Goal: Task Accomplishment & Management: Complete application form

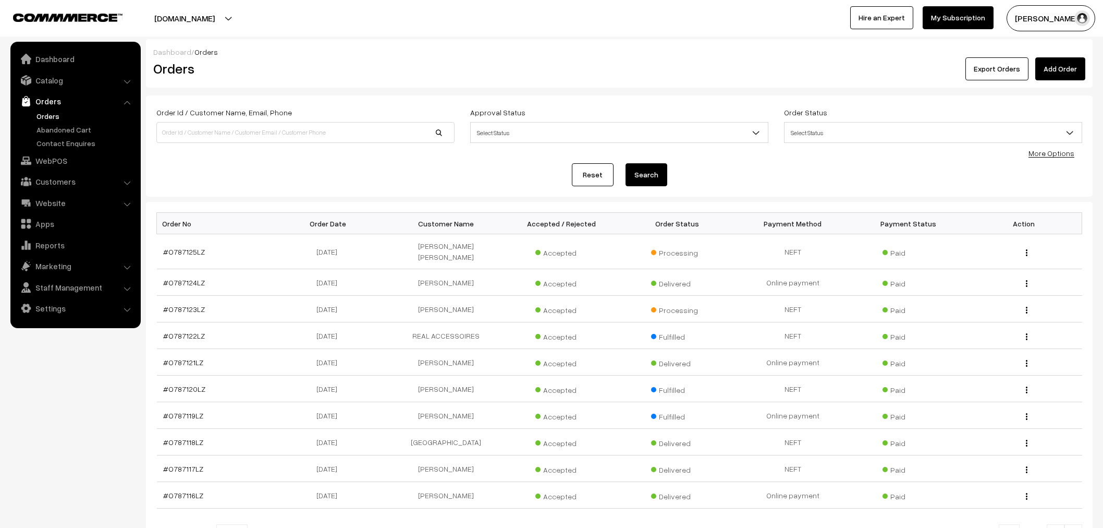
scroll to position [104, 0]
click at [1049, 74] on link "Add Order" at bounding box center [1061, 68] width 50 height 23
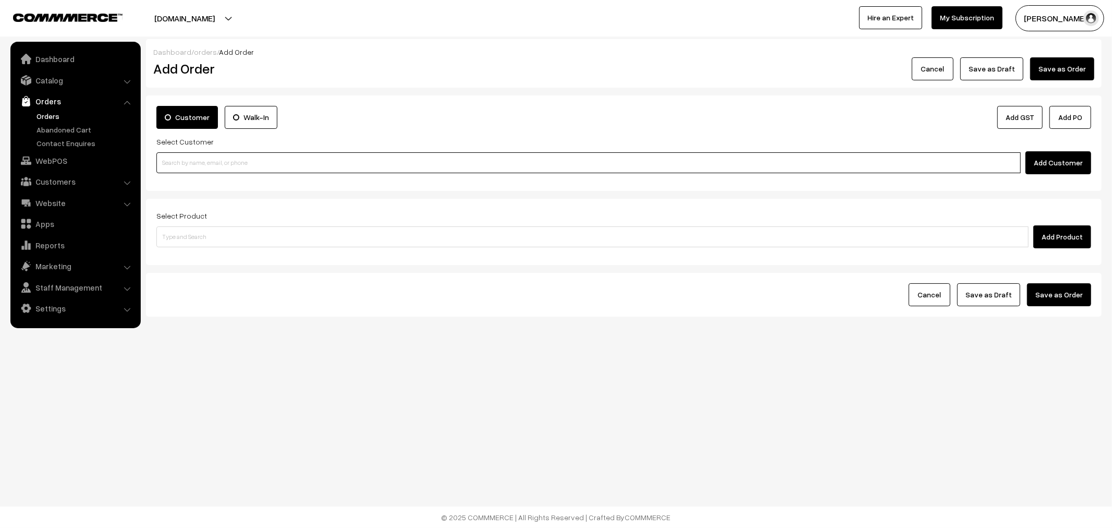
click at [251, 163] on input at bounding box center [588, 162] width 865 height 21
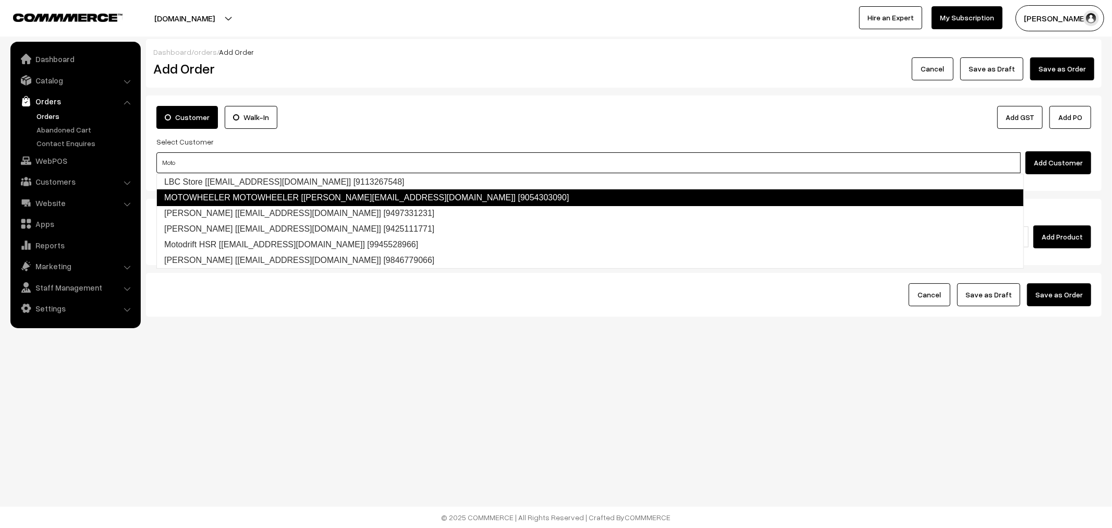
click at [278, 201] on link "MOTOWHEELER MOTOWHEELER [shivam.motowheeler@gmail.com] [9054303090]" at bounding box center [590, 197] width 868 height 17
type input "Moto"
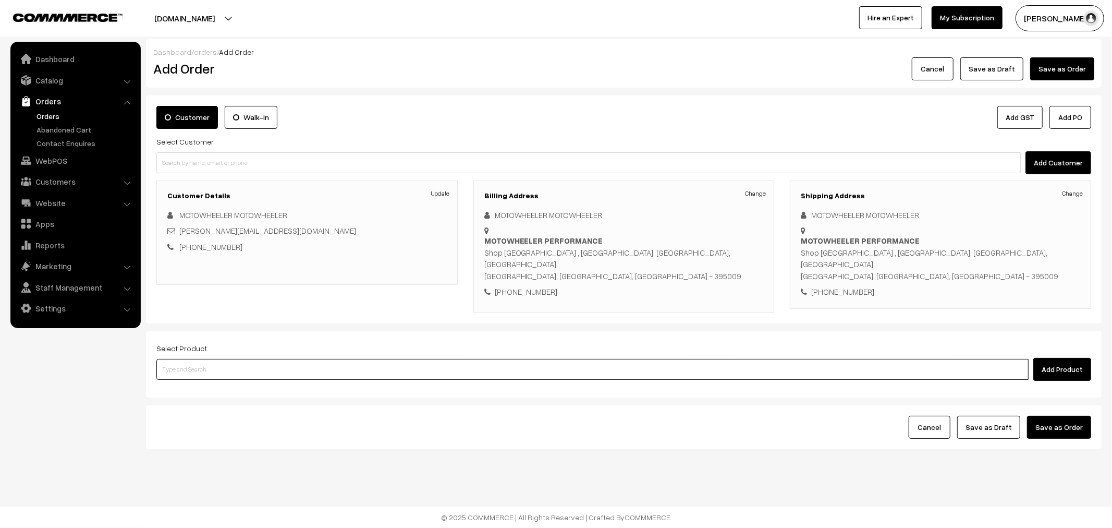
click at [259, 359] on input at bounding box center [592, 369] width 872 height 21
type input "repair"
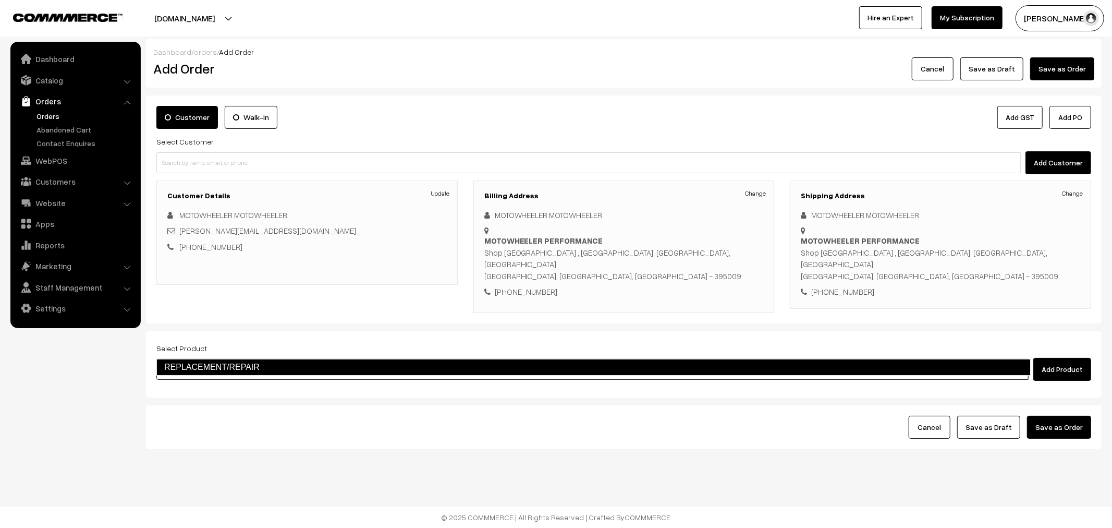
click at [262, 366] on link "REPLACEMENT/REPAIR" at bounding box center [593, 367] width 875 height 17
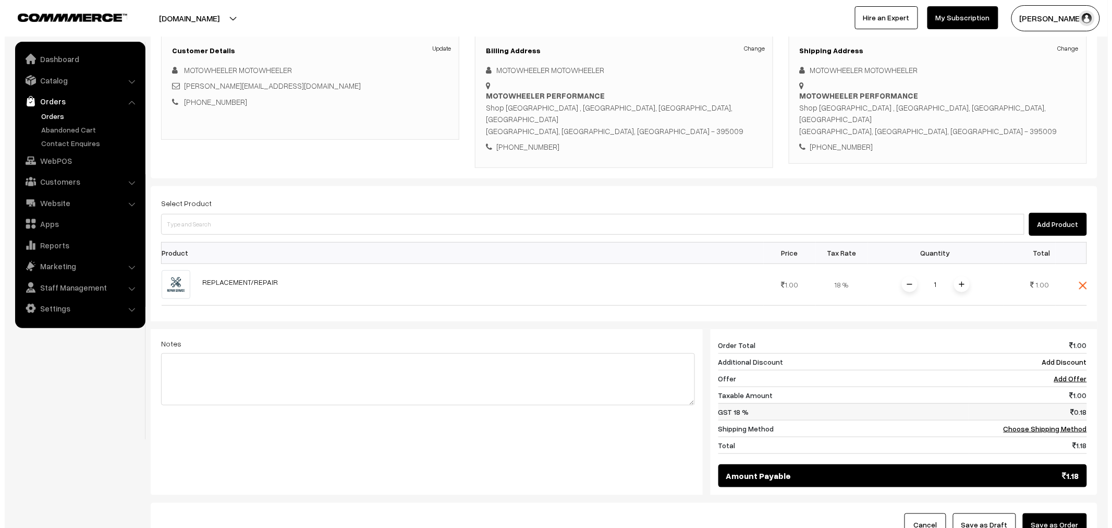
scroll to position [219, 0]
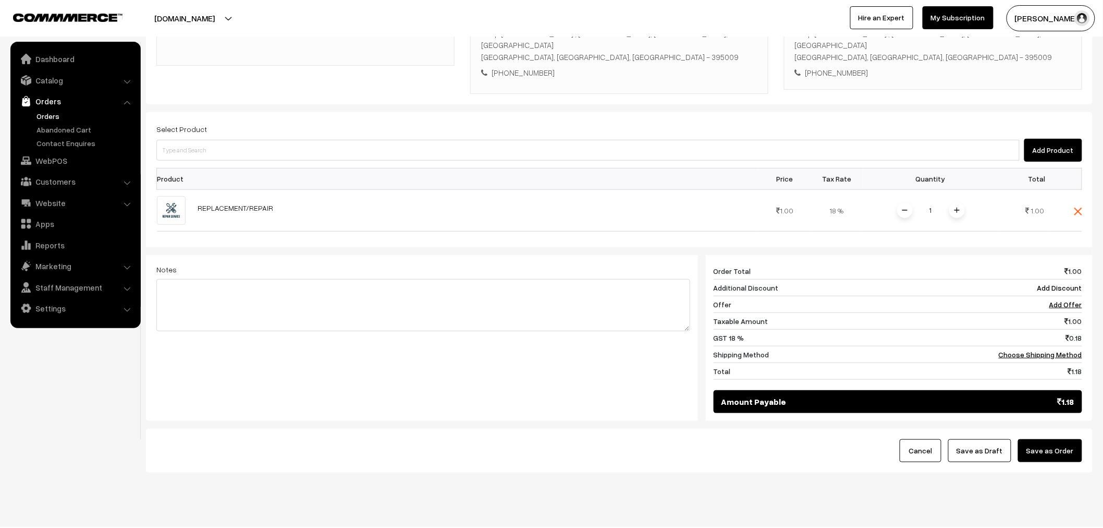
click at [1044, 439] on button "Save as Order" at bounding box center [1050, 450] width 64 height 23
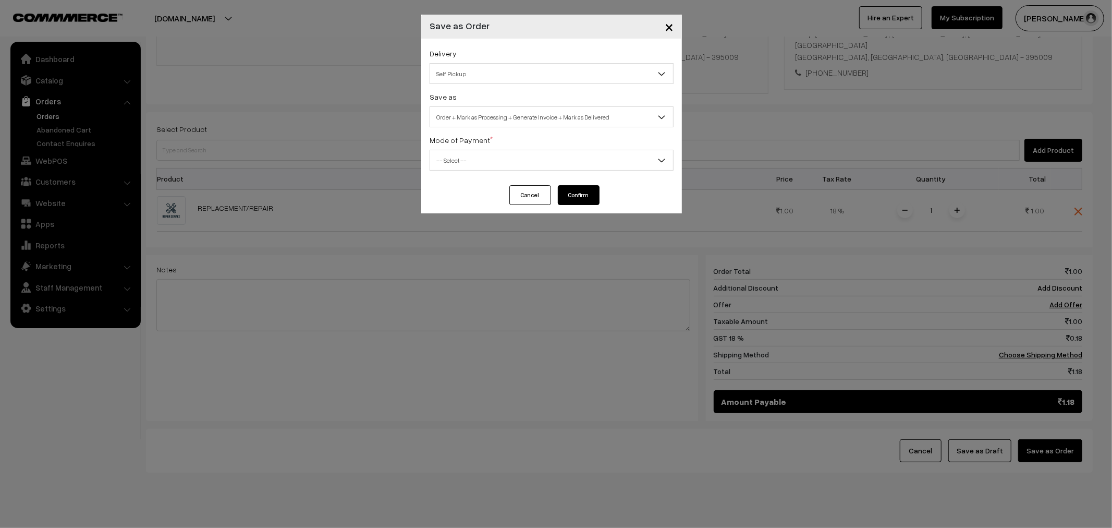
click at [514, 119] on span "Order + Mark as Processing + Generate Invoice + Mark as Delivered" at bounding box center [551, 117] width 243 height 18
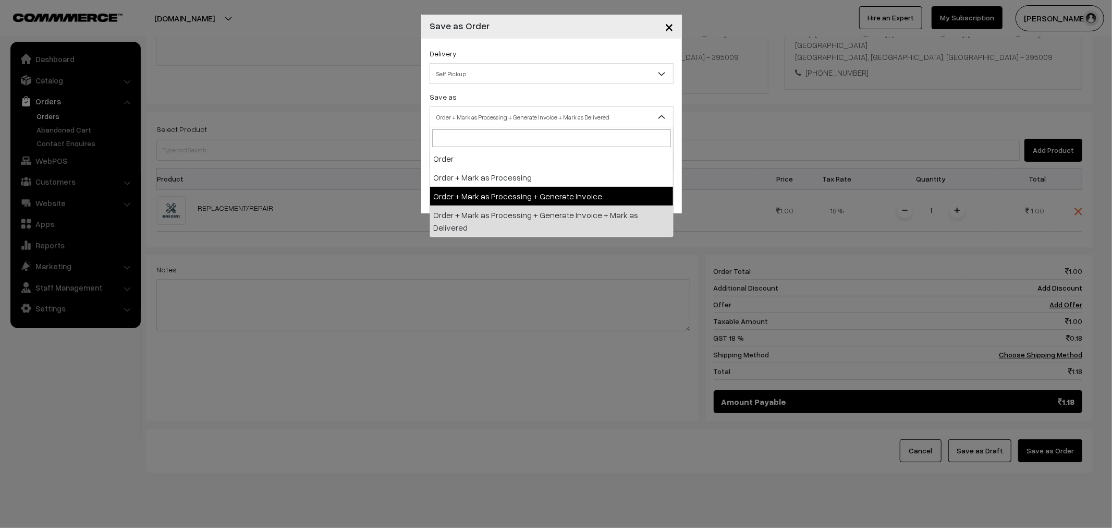
select select "3"
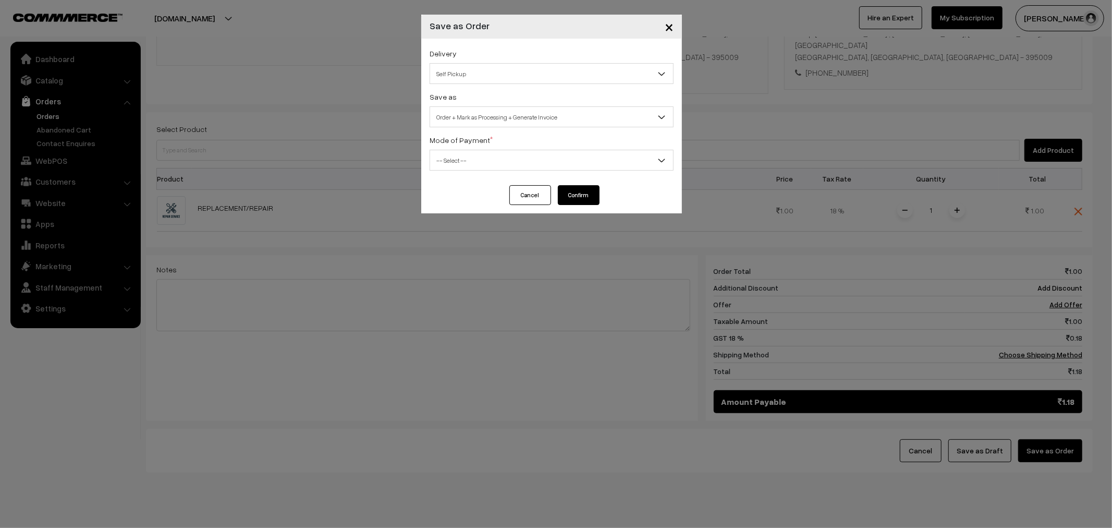
click at [574, 140] on div "Mode of Payment * -- Select -- COD Cash Cheque NEFT Online Payment DD Others --…" at bounding box center [552, 152] width 244 height 37
drag, startPoint x: 575, startPoint y: 176, endPoint x: 575, endPoint y: 163, distance: 12.5
click at [575, 175] on div "Delivery Self Pickup BueDart AIR (₹360) (1 - 3 Business Days) DTDC L2 (₹260) (2…" at bounding box center [551, 112] width 261 height 147
click at [575, 148] on div "Mode of Payment * -- Select -- COD Cash Cheque NEFT Online Payment DD Others --…" at bounding box center [552, 152] width 244 height 37
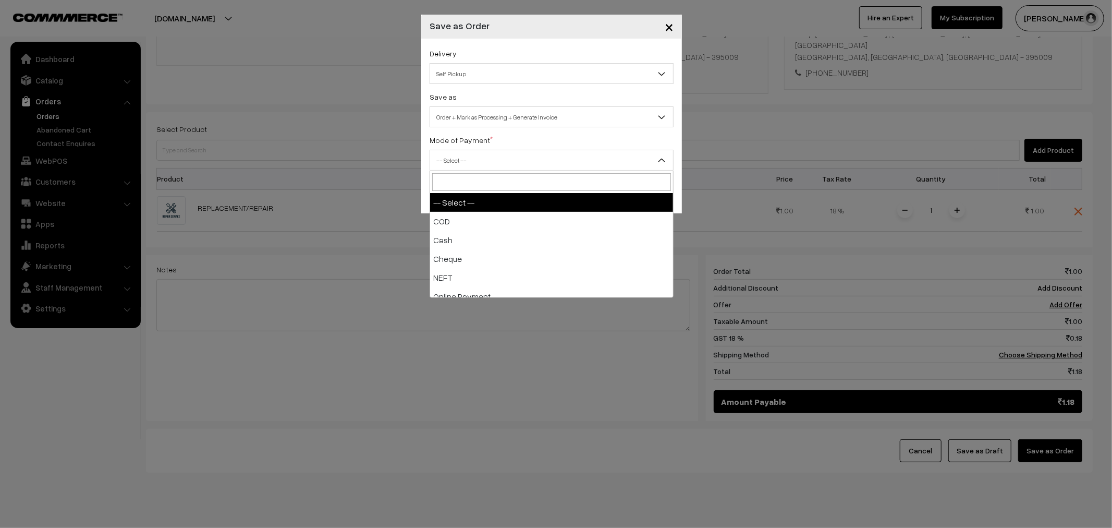
click at [575, 150] on span "-- Select --" at bounding box center [552, 160] width 244 height 21
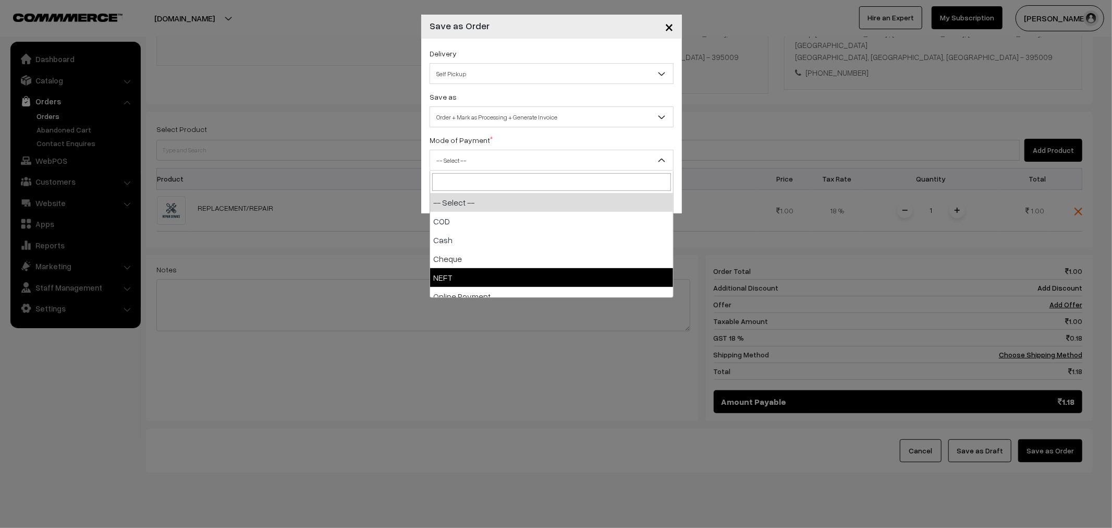
select select "4"
checkbox input "true"
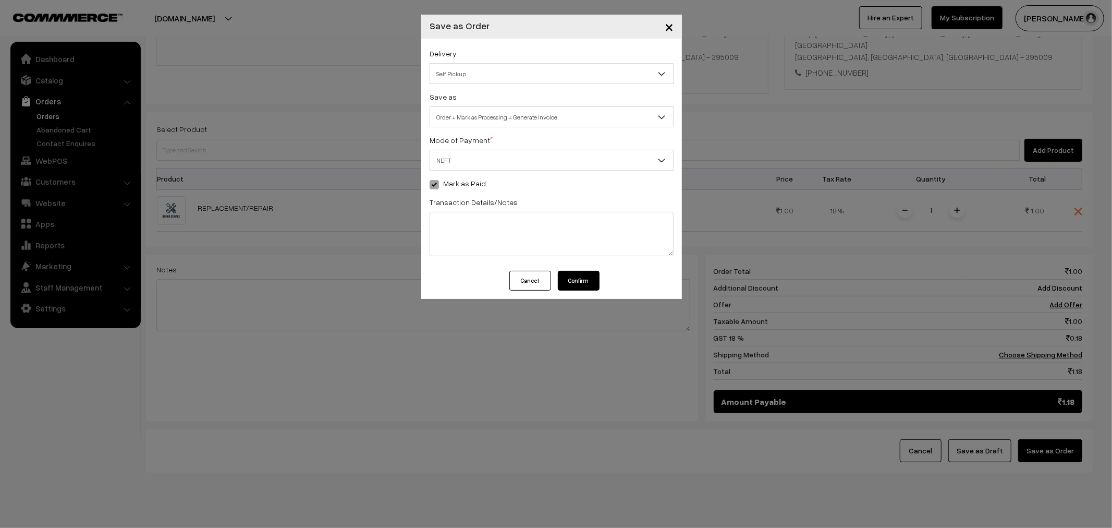
click at [574, 273] on button "Confirm" at bounding box center [579, 281] width 42 height 20
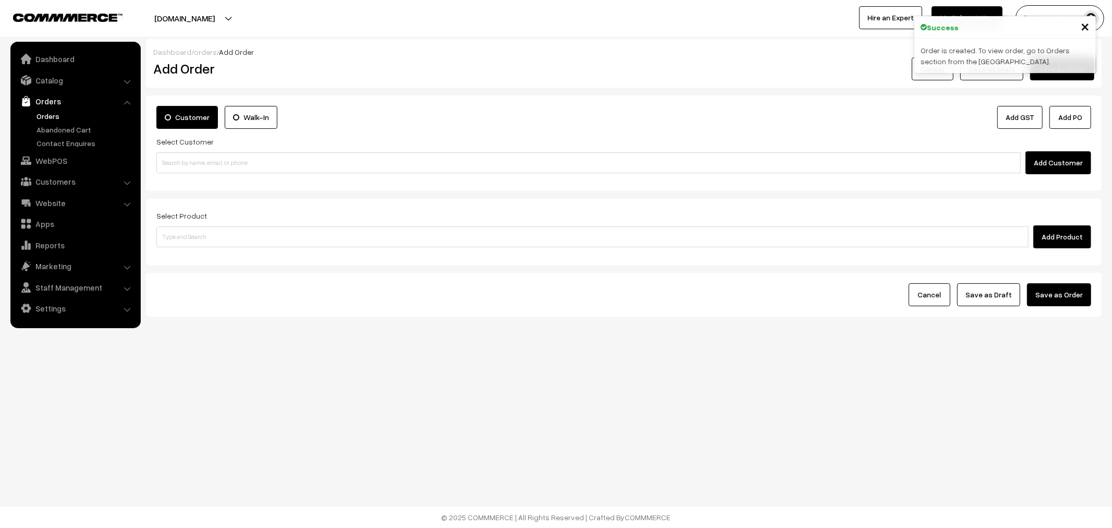
click at [44, 113] on link "Orders" at bounding box center [85, 116] width 103 height 11
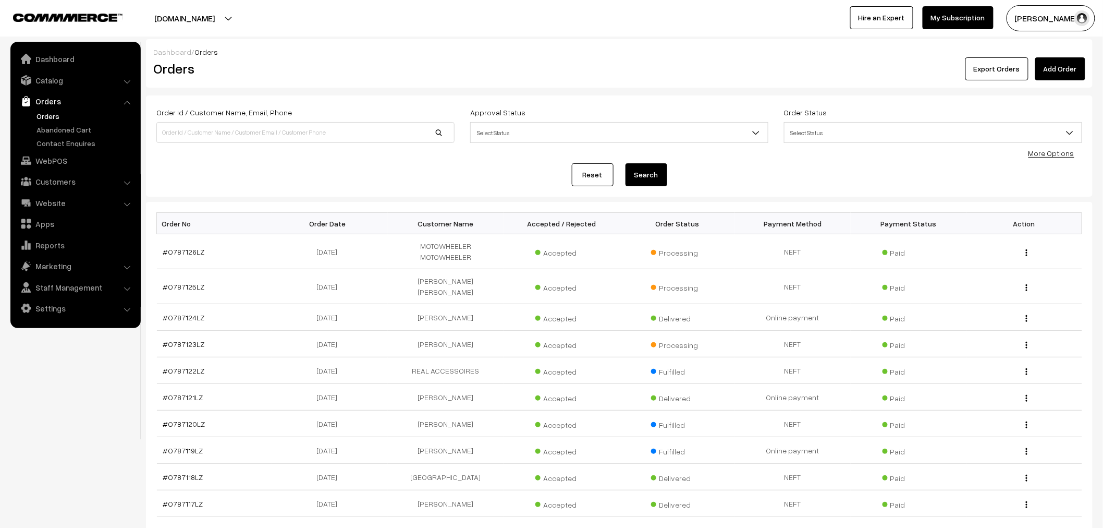
click at [1042, 69] on link "Add Order" at bounding box center [1061, 68] width 50 height 23
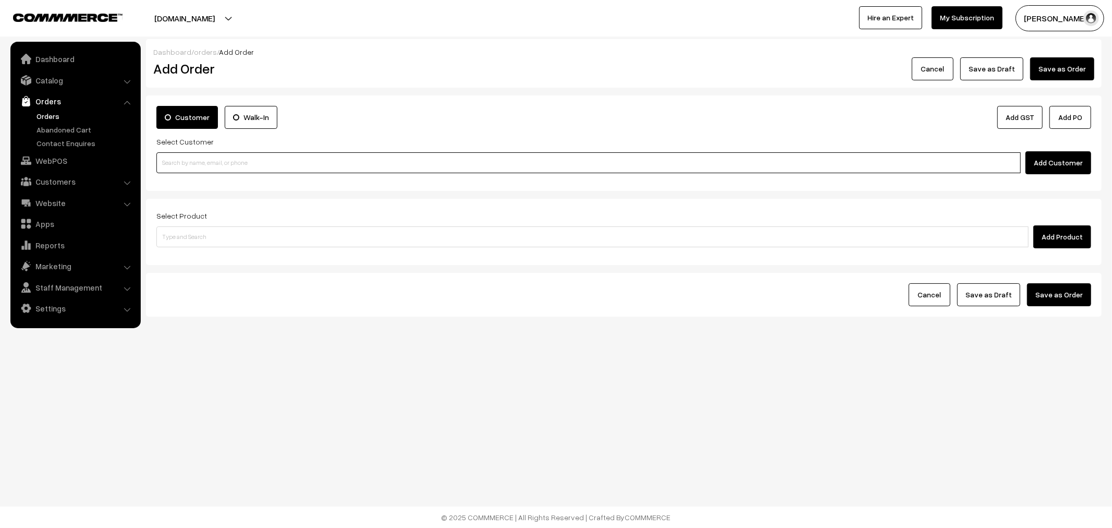
click at [346, 172] on input at bounding box center [588, 162] width 865 height 21
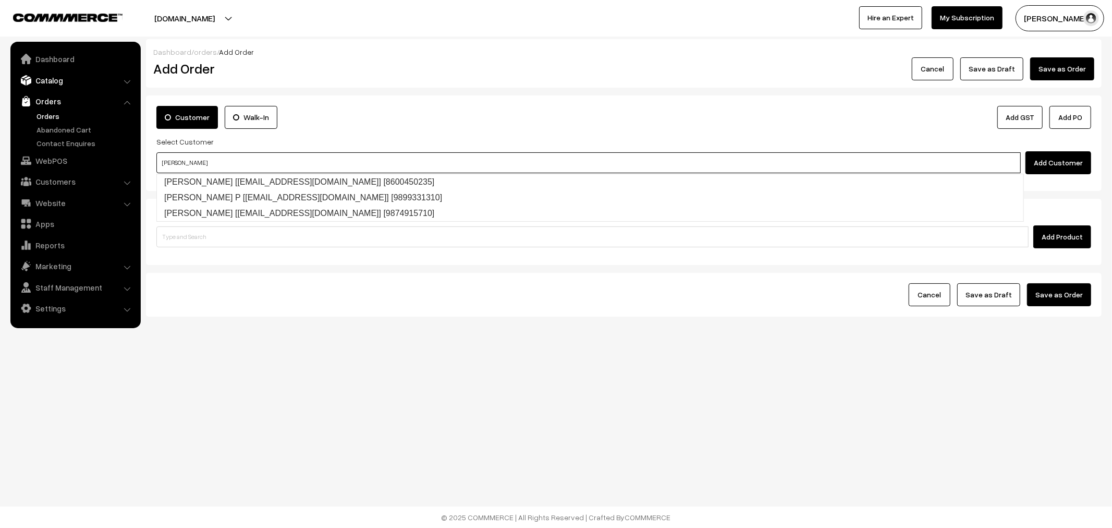
type input "[PERSON_NAME]"
